Goal: Transaction & Acquisition: Obtain resource

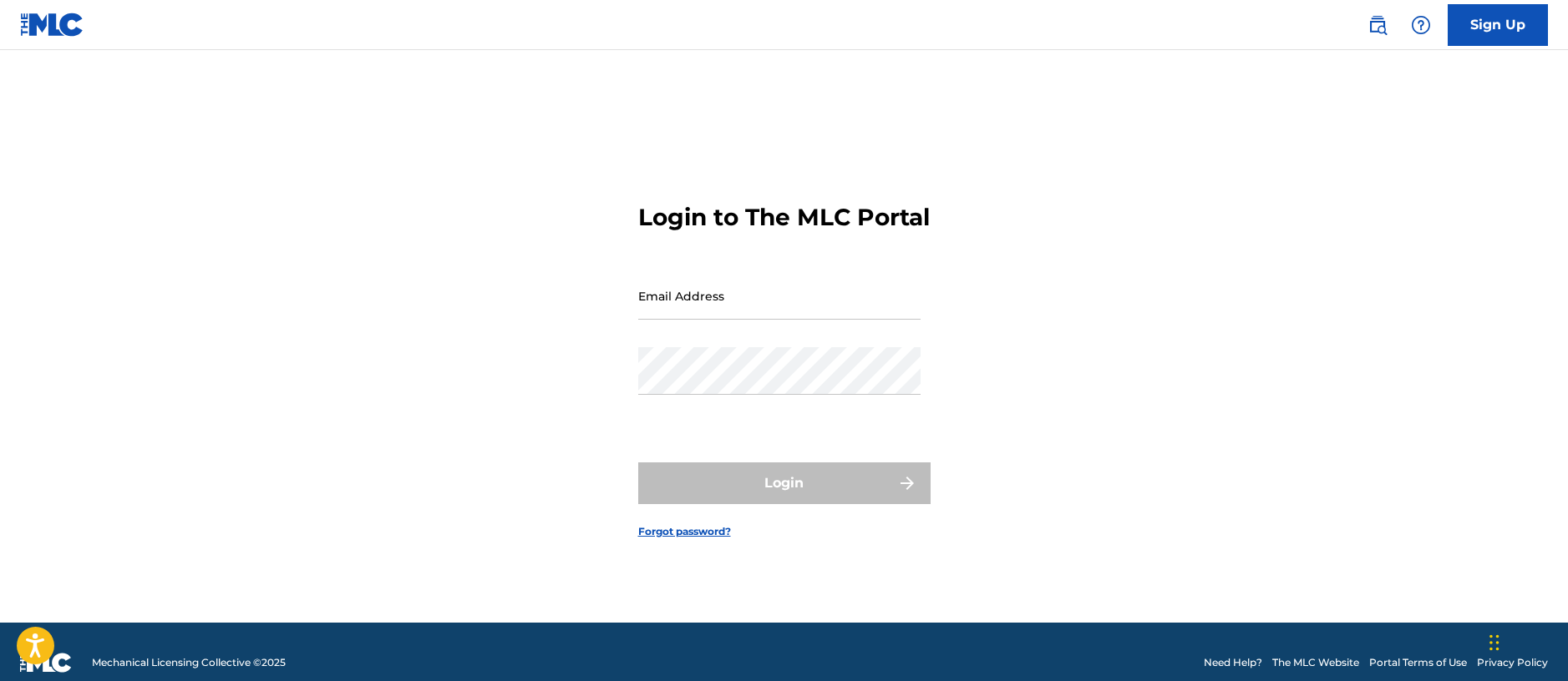
click at [701, 309] on input "Email Address" at bounding box center [779, 296] width 283 height 48
type input "[EMAIL_ADDRESS][DOMAIN_NAME]"
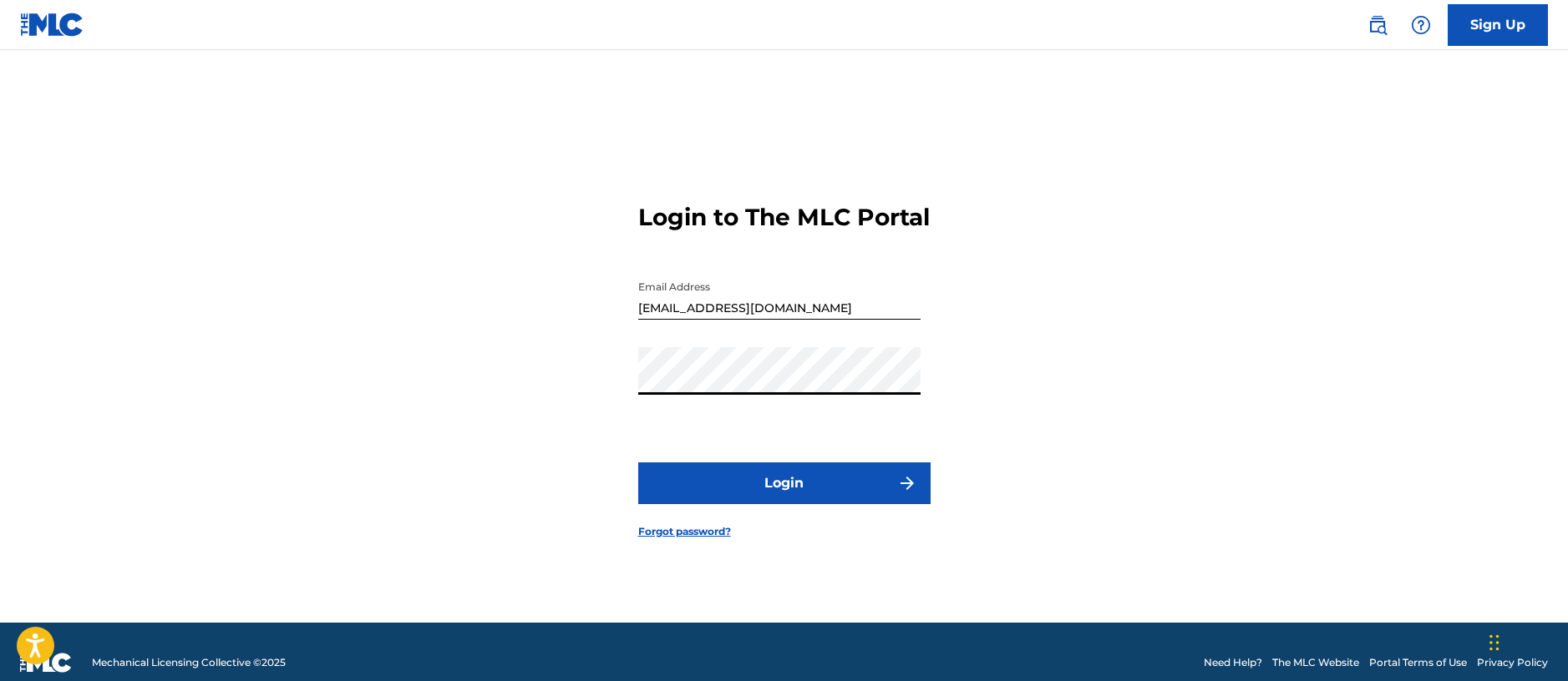
click at [638, 463] on button "Login" at bounding box center [784, 483] width 292 height 41
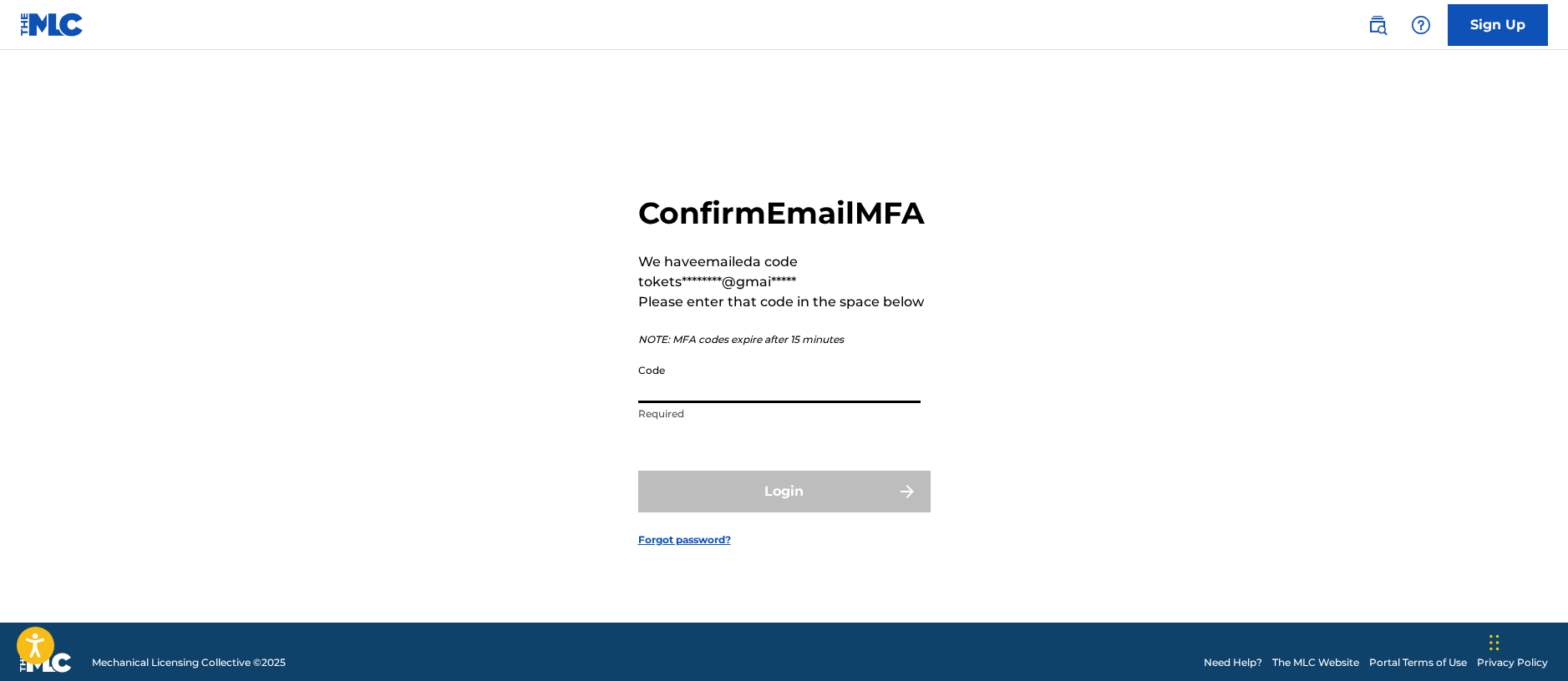
click at [725, 403] on input "Code" at bounding box center [779, 379] width 283 height 48
paste input "214594"
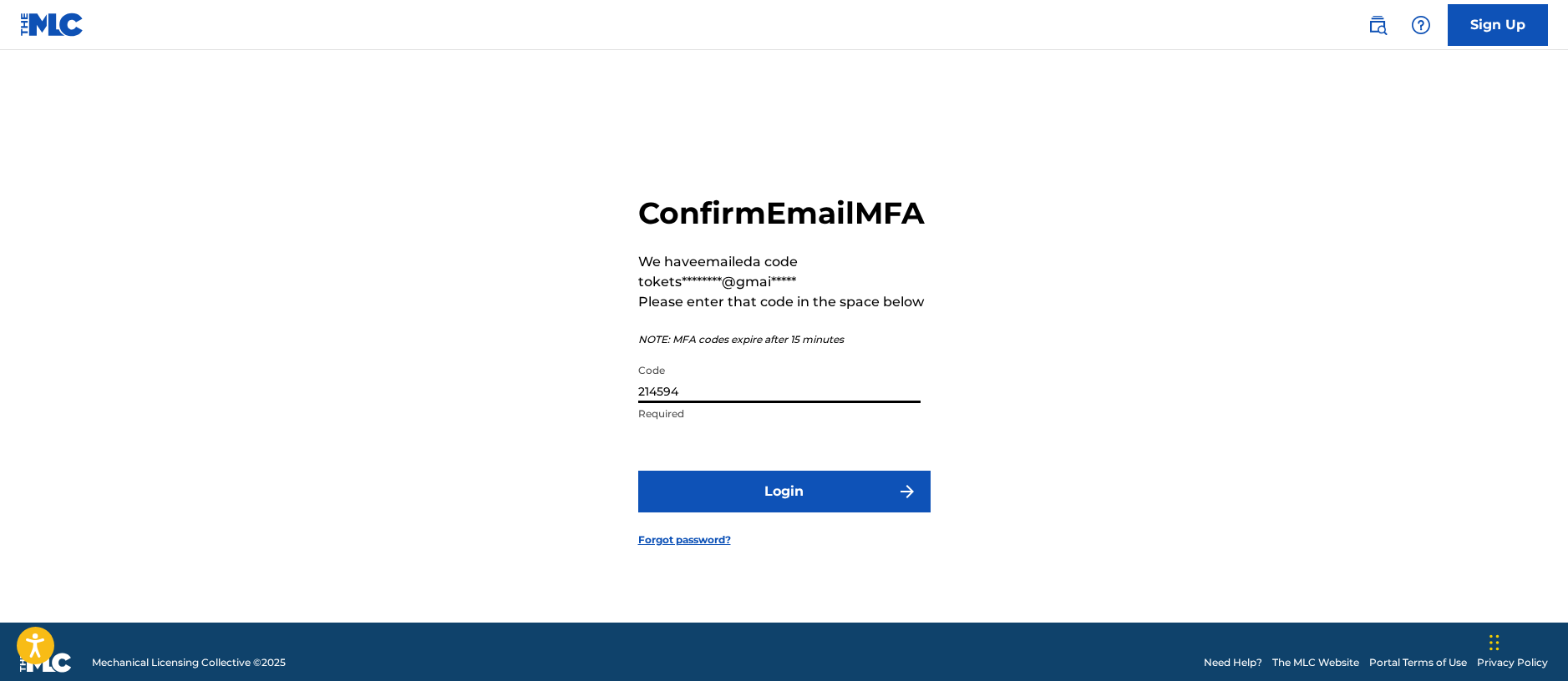
type input "214594"
click at [851, 511] on button "Login" at bounding box center [784, 491] width 292 height 41
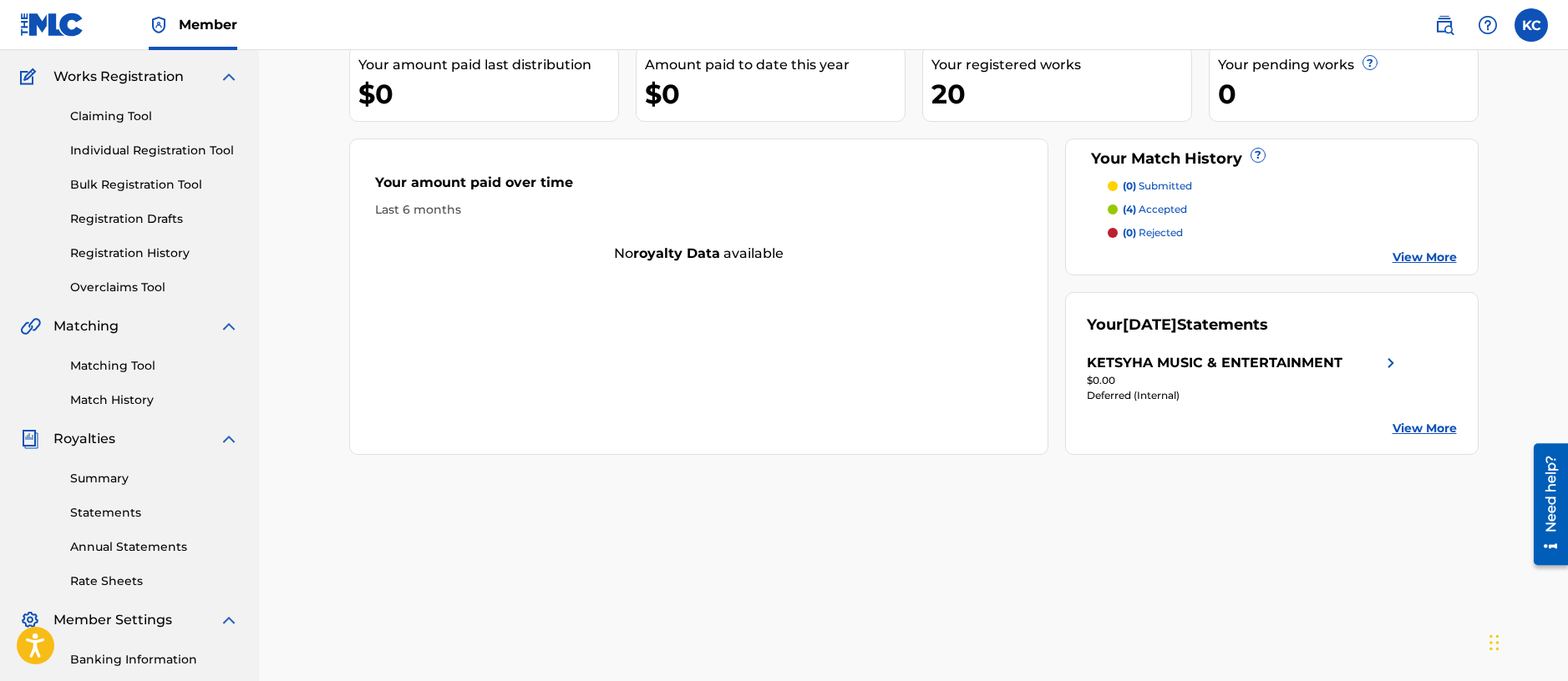
scroll to position [129, 0]
click at [111, 514] on link "Statements" at bounding box center [155, 513] width 169 height 18
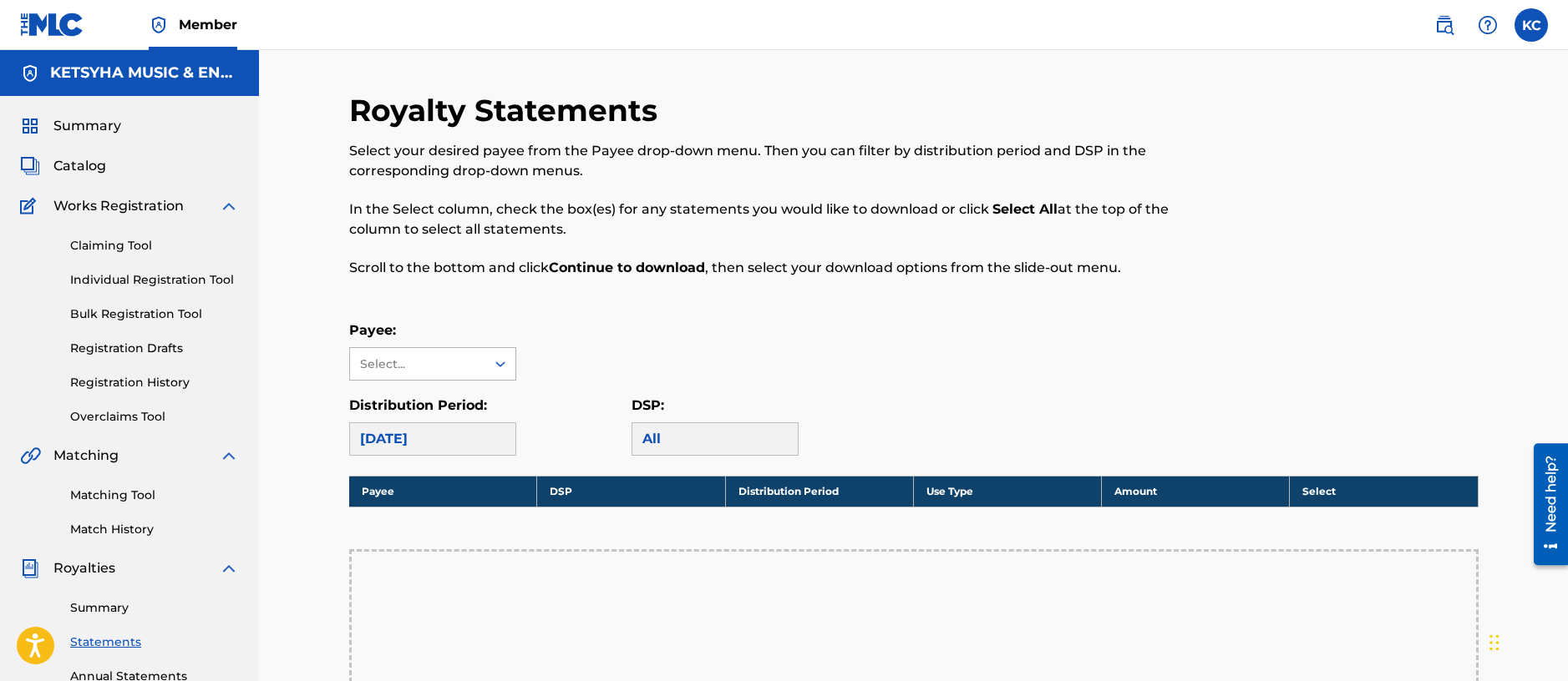
click at [425, 366] on div "Select..." at bounding box center [416, 364] width 114 height 18
click at [431, 406] on div "KETSYHA MUSIC & ENTERTAINMENT" at bounding box center [433, 412] width 166 height 62
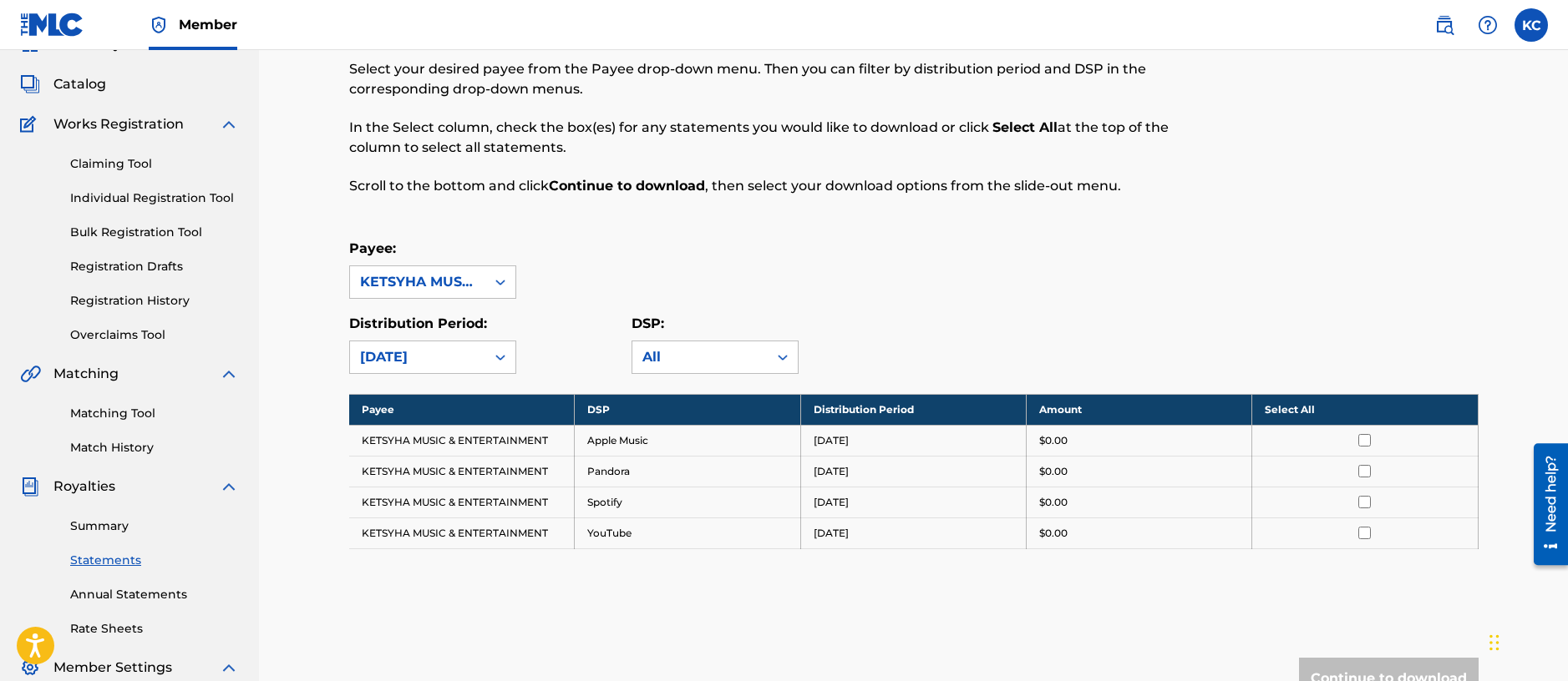
scroll to position [106, 0]
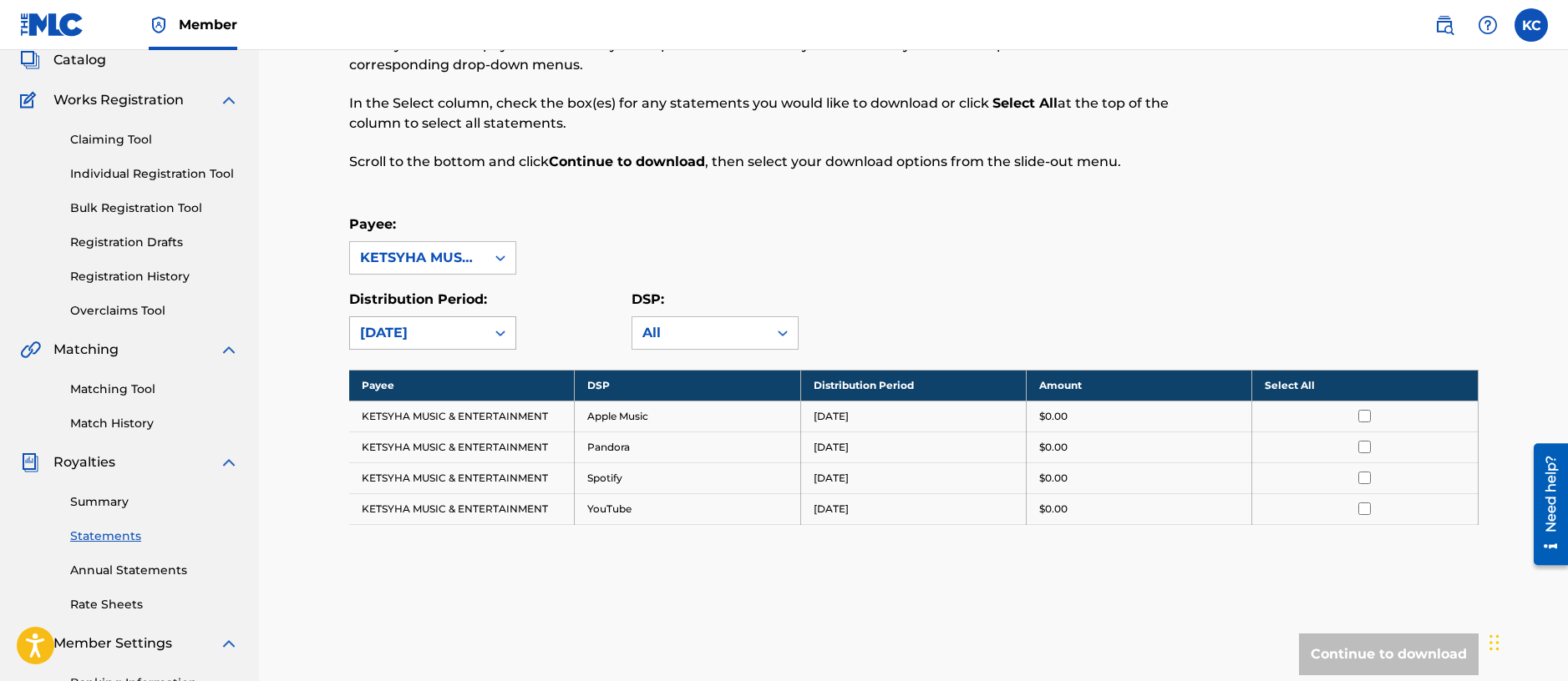
click at [451, 336] on div "[DATE]" at bounding box center [417, 333] width 115 height 20
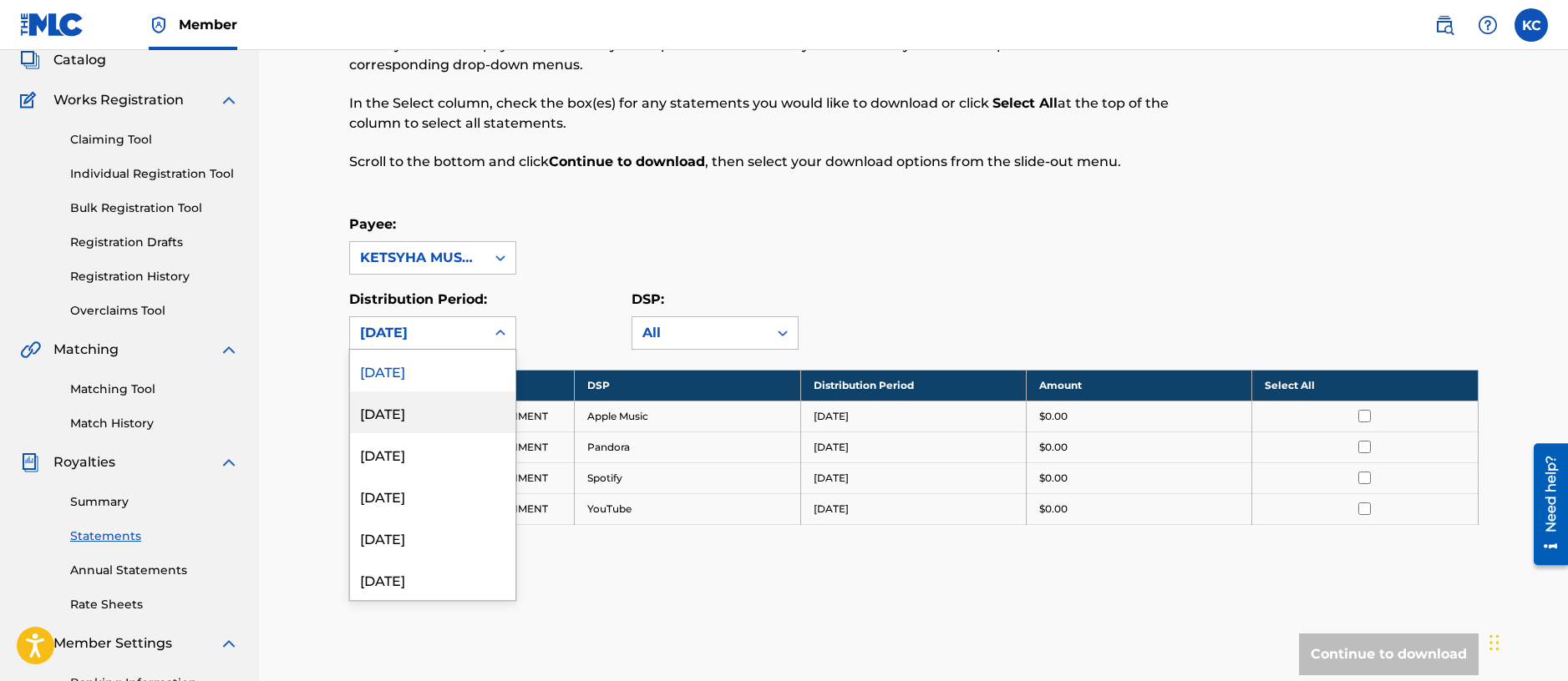
click at [424, 424] on div "[DATE]" at bounding box center [433, 412] width 166 height 41
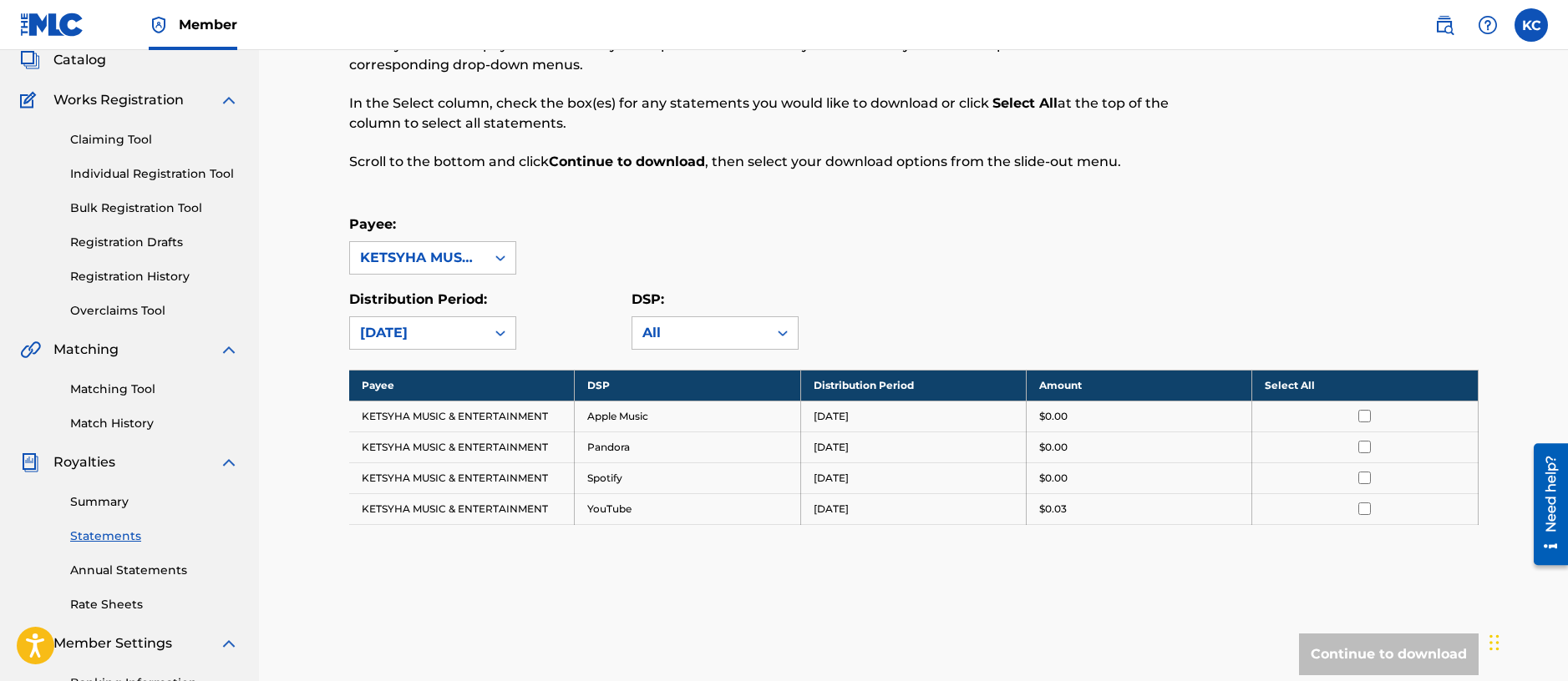
click at [465, 329] on div "[DATE]" at bounding box center [417, 333] width 115 height 20
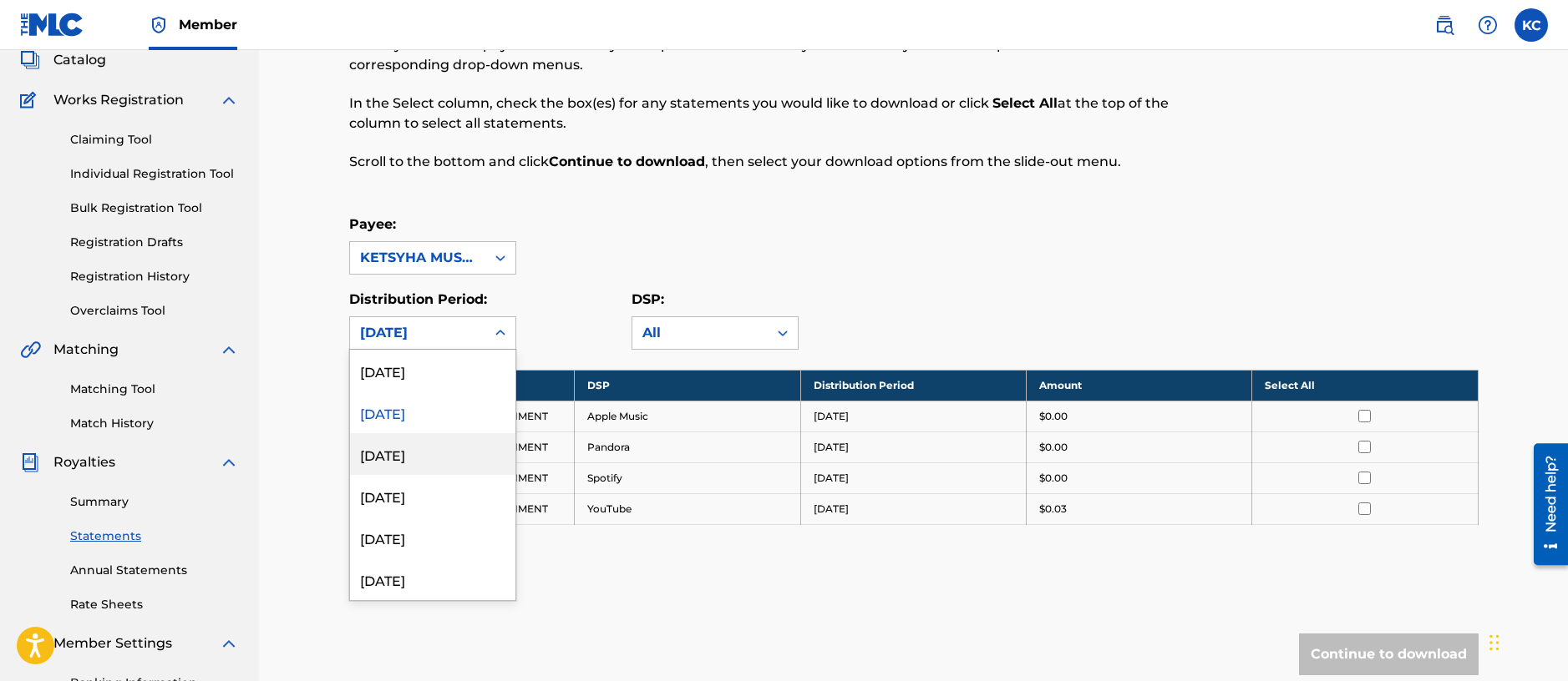
click at [454, 456] on div "[DATE]" at bounding box center [433, 454] width 166 height 41
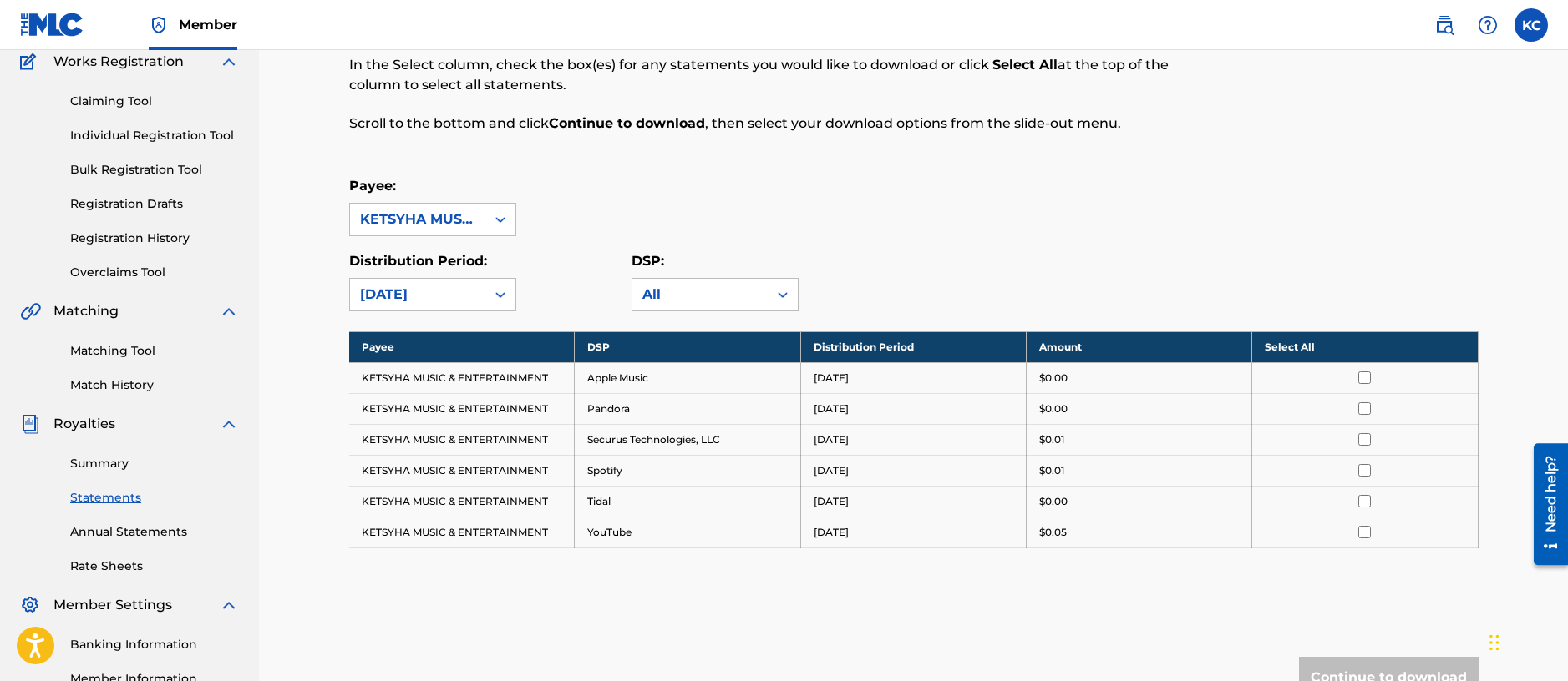
scroll to position [145, 0]
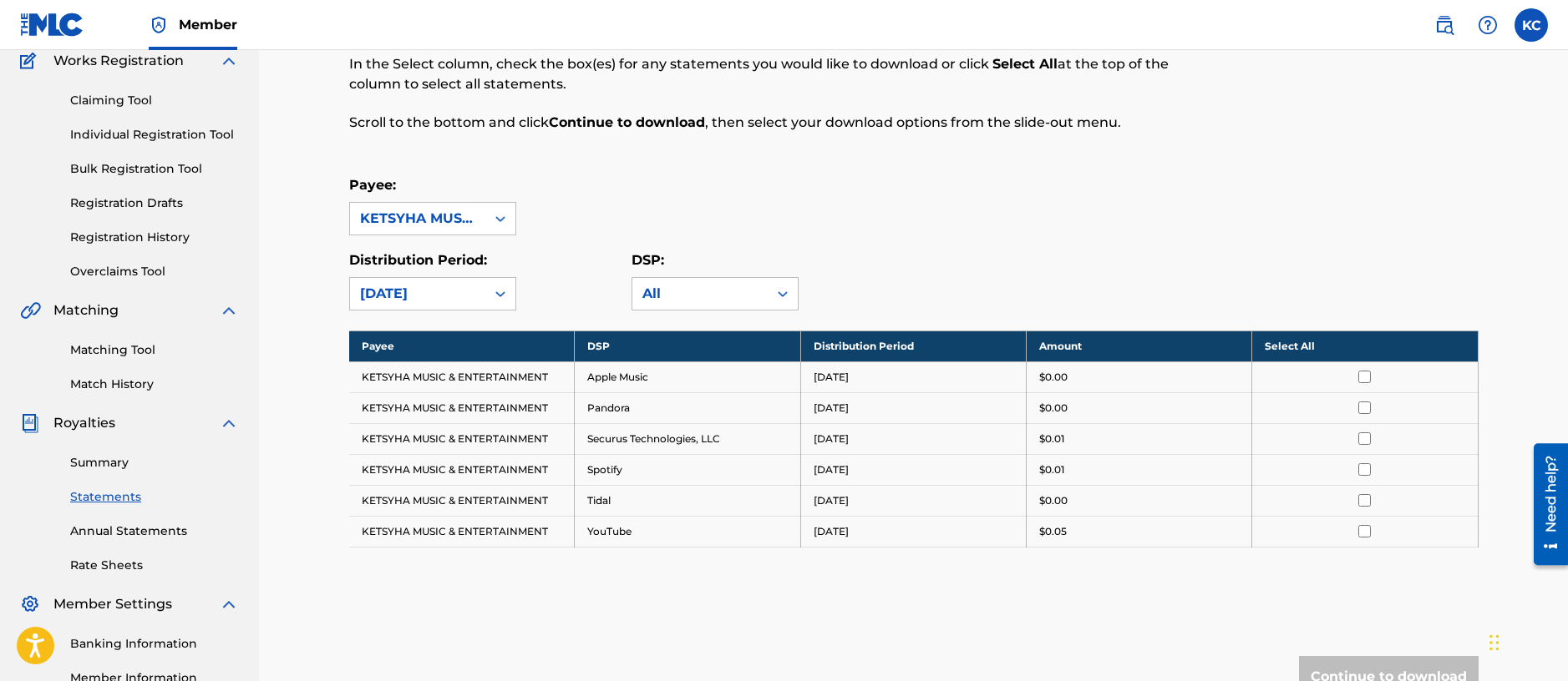
click at [151, 530] on link "Annual Statements" at bounding box center [155, 531] width 169 height 18
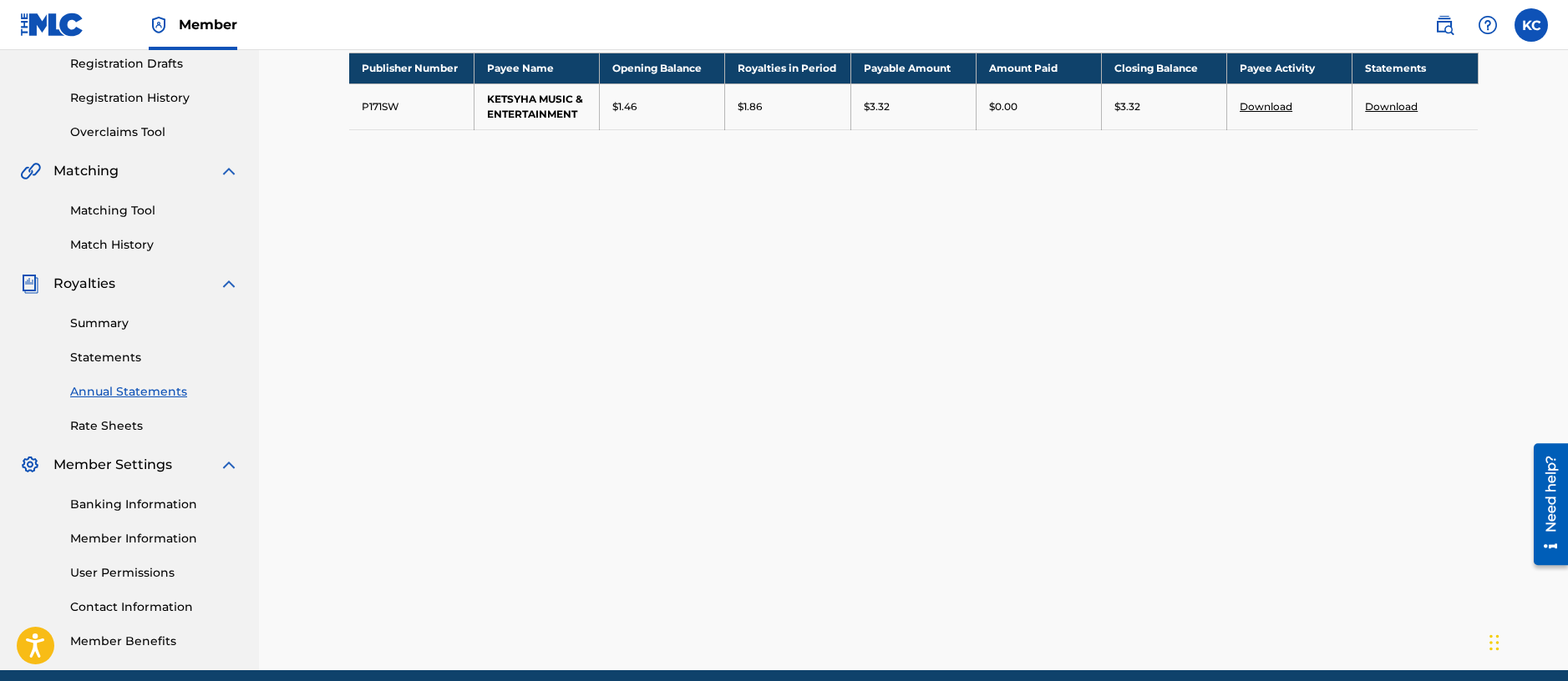
scroll to position [354, 0]
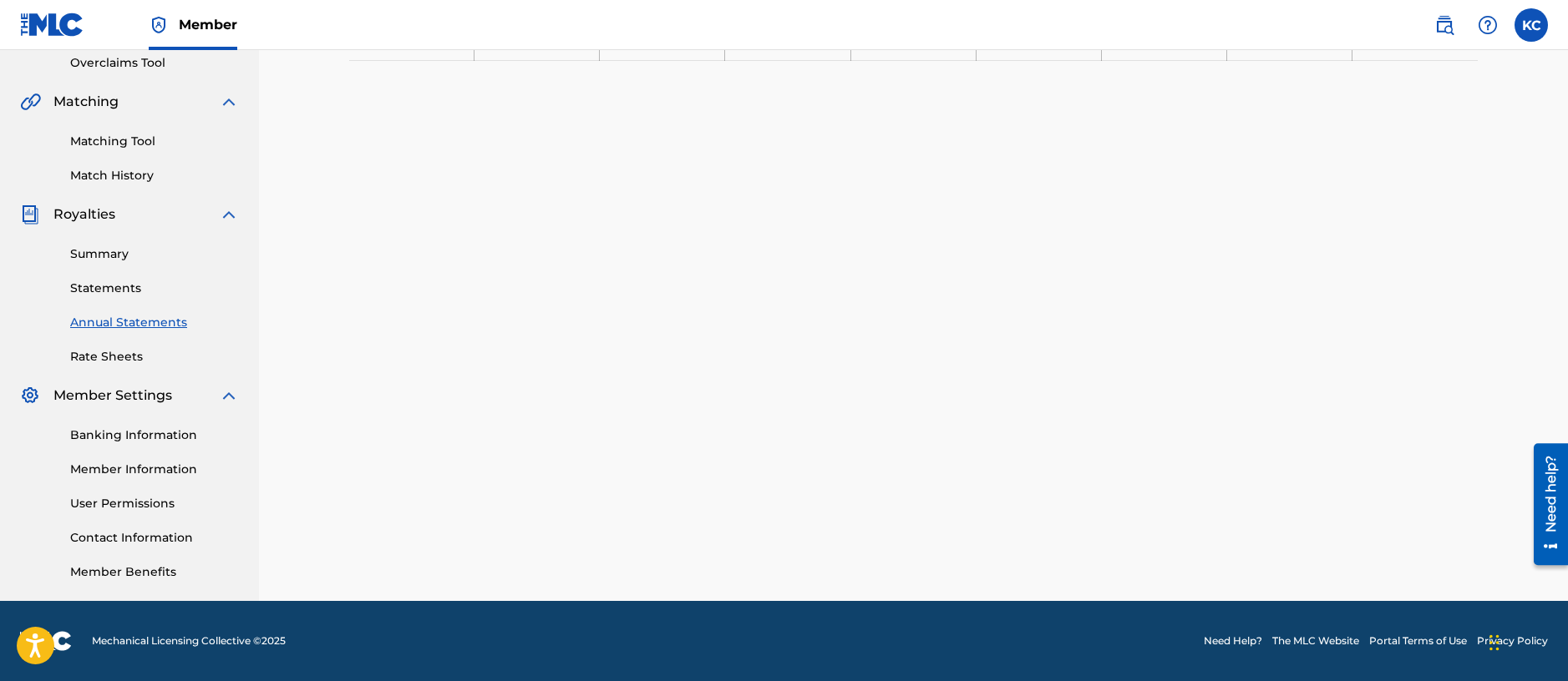
click at [115, 573] on link "Member Benefits" at bounding box center [155, 573] width 169 height 18
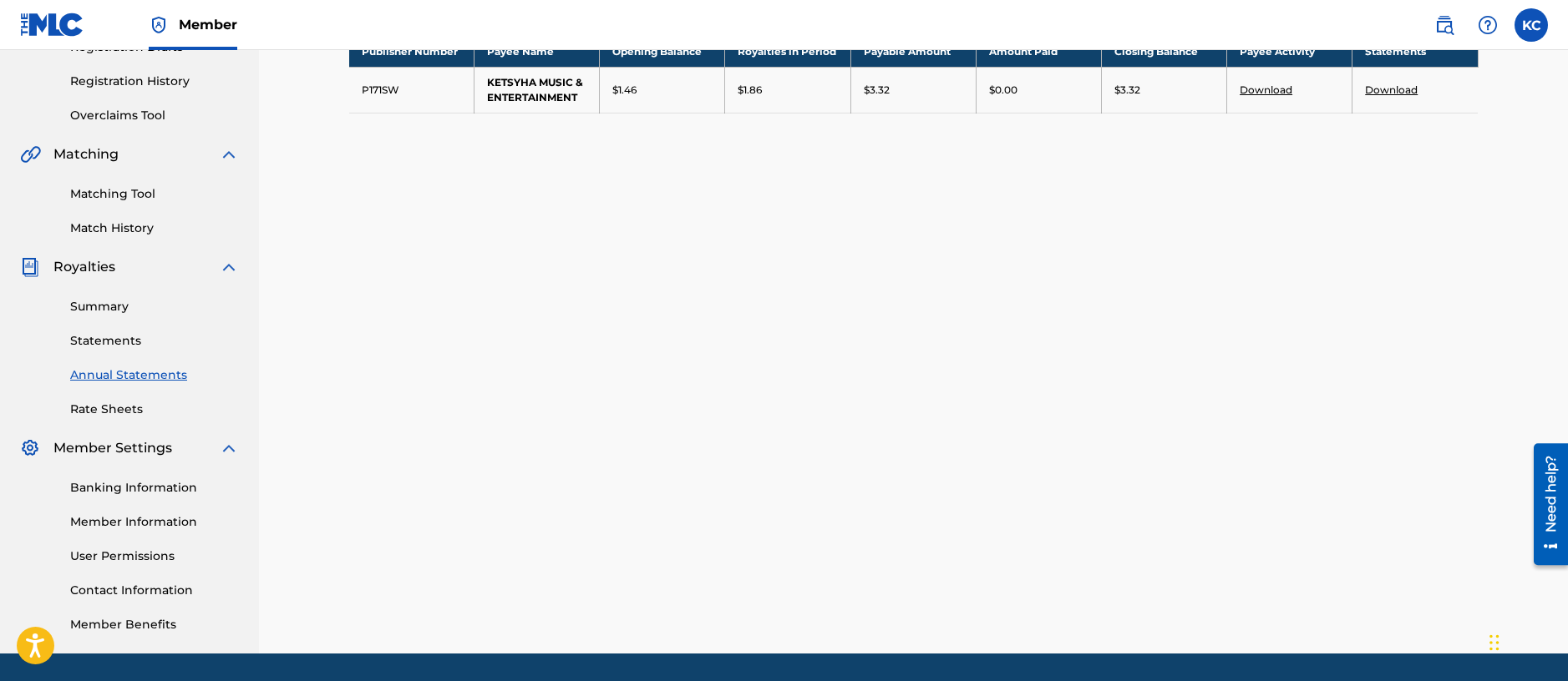
scroll to position [0, 0]
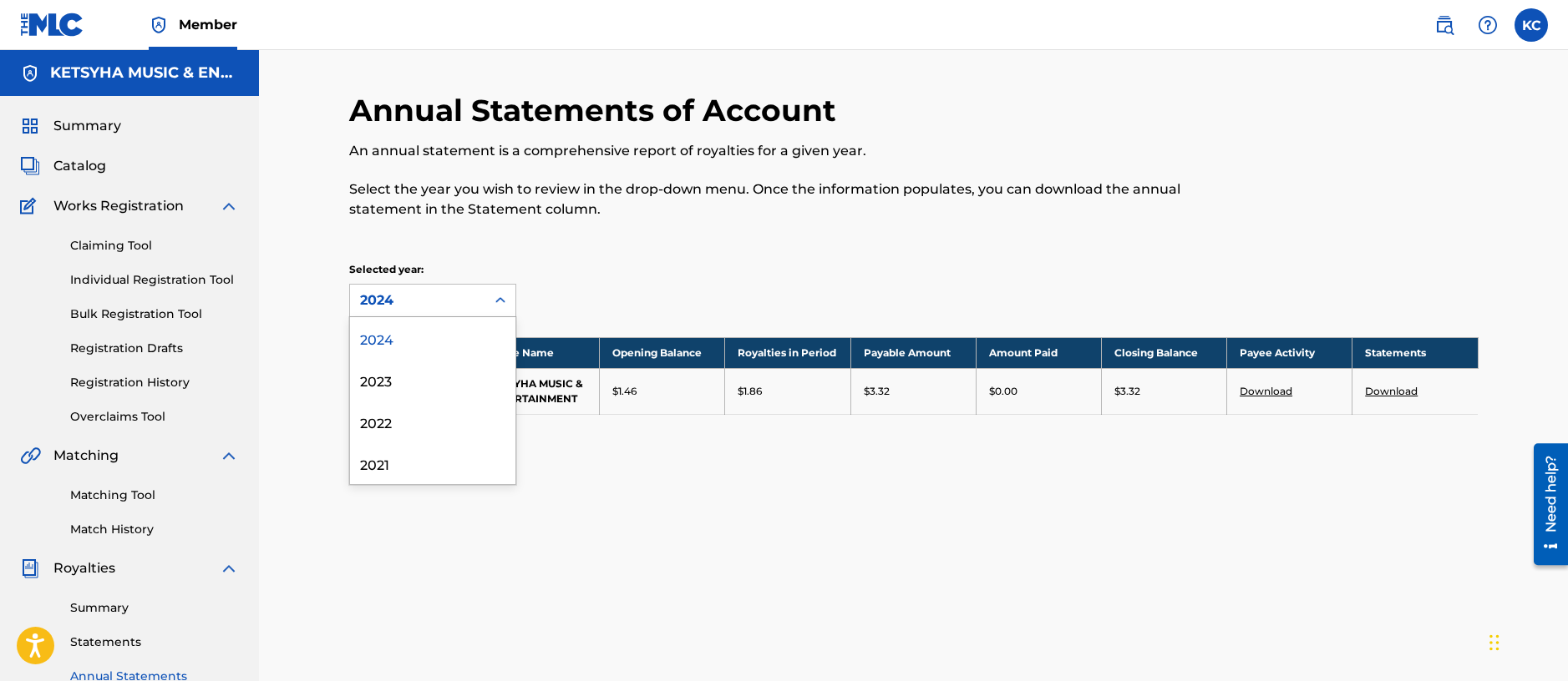
click at [508, 299] on icon at bounding box center [500, 300] width 17 height 17
click at [413, 371] on div "2023" at bounding box center [433, 379] width 166 height 41
click at [1266, 393] on link "Download" at bounding box center [1266, 391] width 53 height 12
